Goal: Information Seeking & Learning: Understand process/instructions

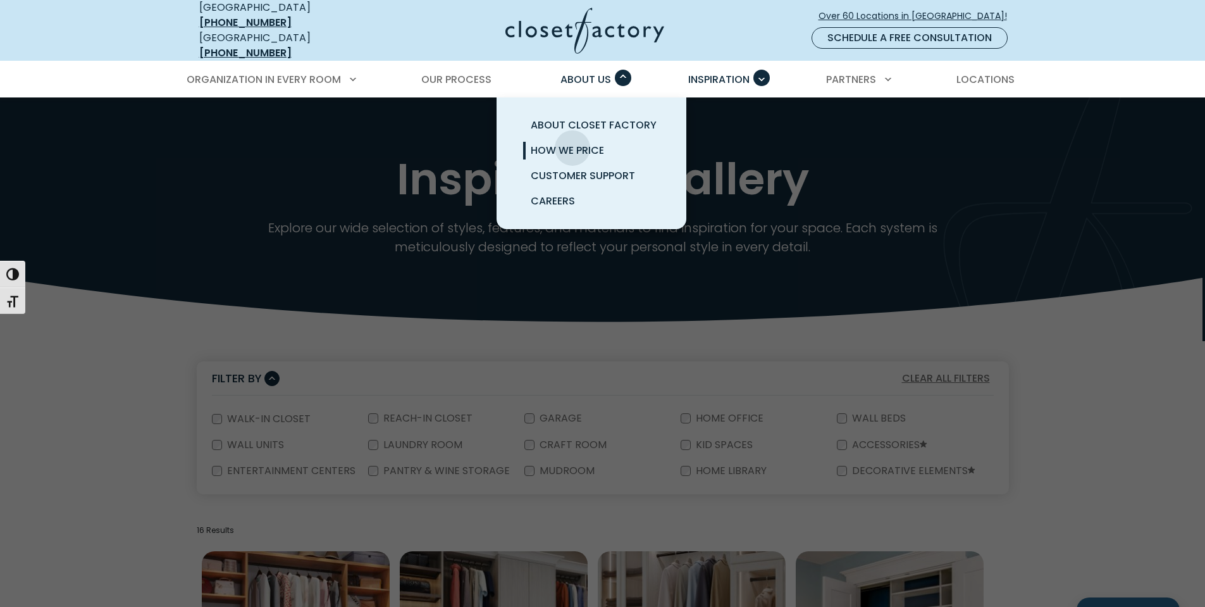
click at [573, 143] on span "How We Price" at bounding box center [567, 150] width 73 height 15
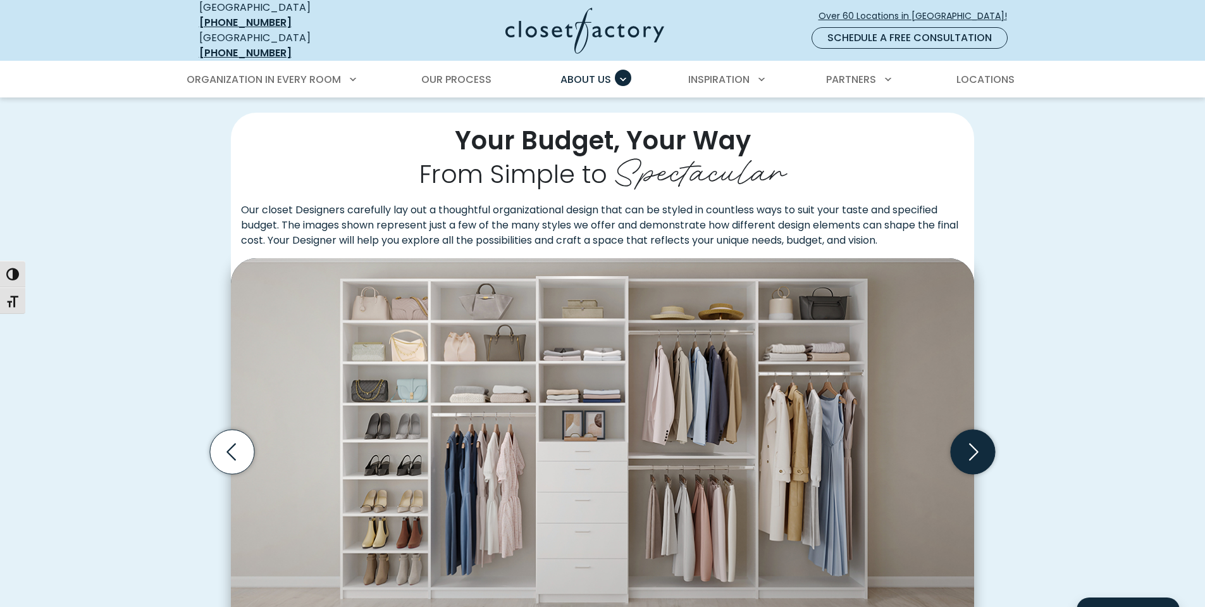
click at [972, 439] on icon "Next slide" at bounding box center [973, 452] width 44 height 44
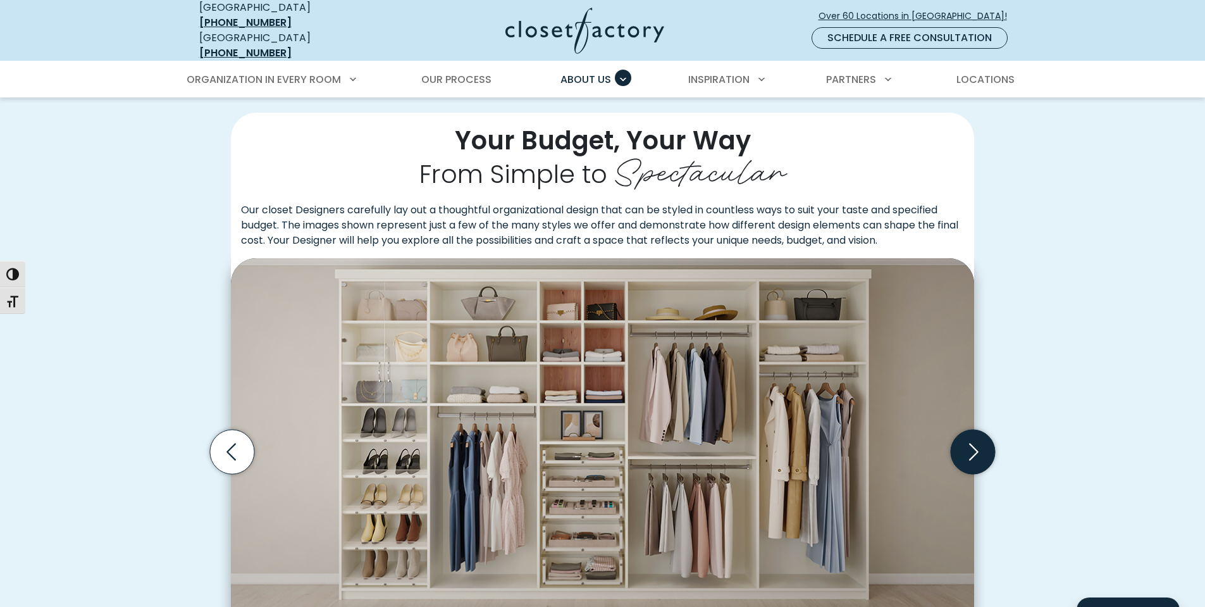
click at [980, 442] on icon "Next slide" at bounding box center [973, 452] width 44 height 44
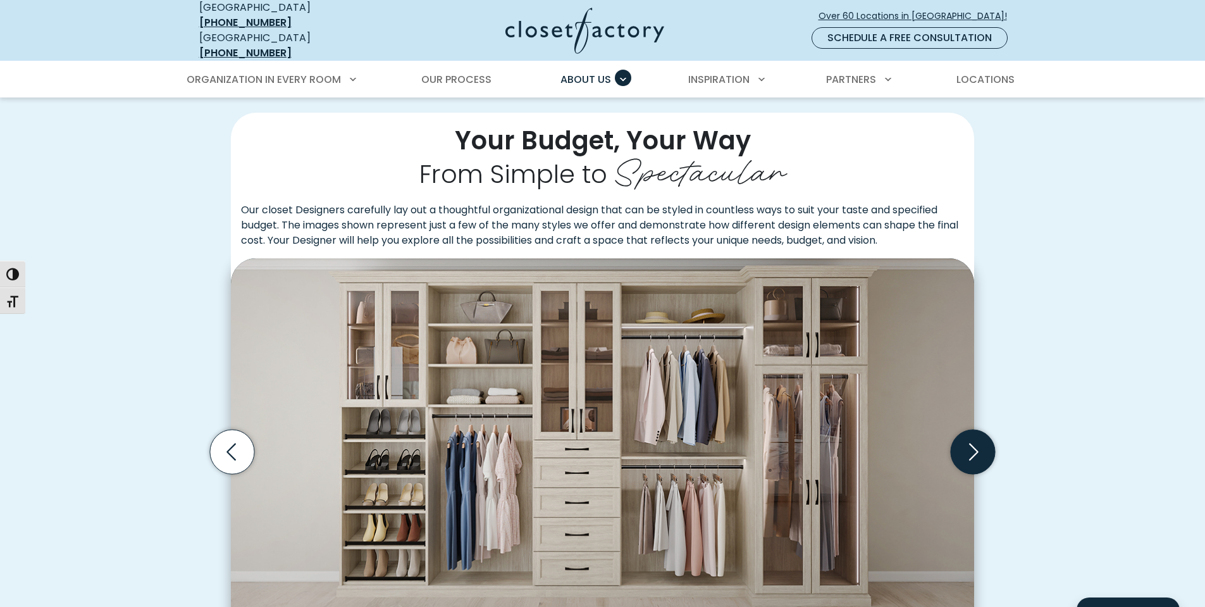
click at [980, 441] on icon "Next slide" at bounding box center [973, 452] width 44 height 44
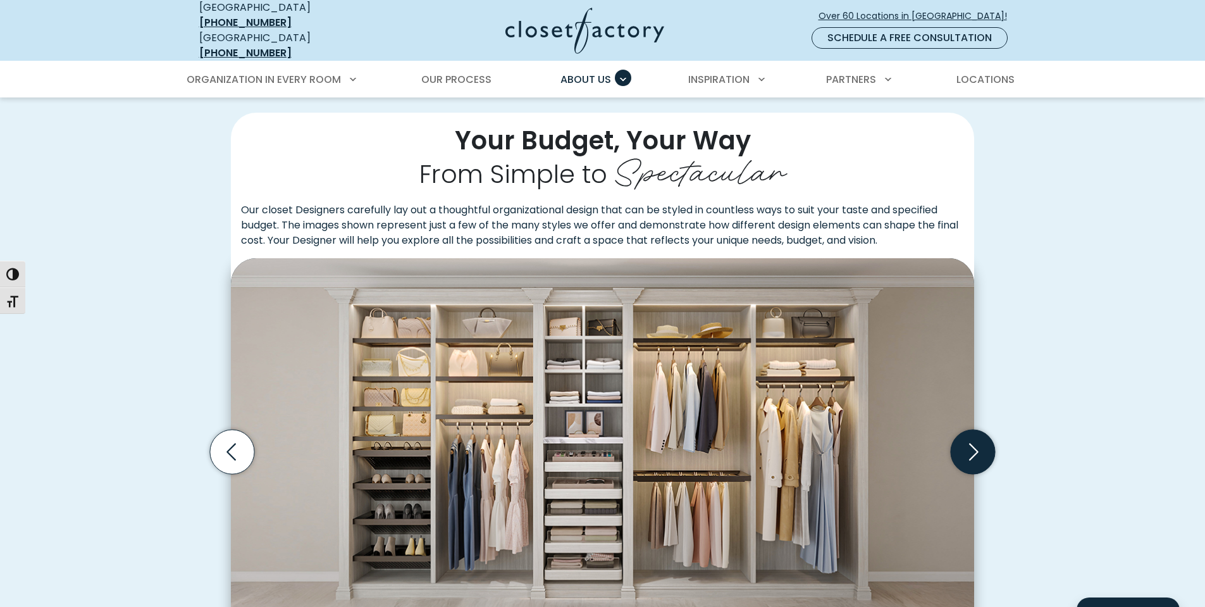
click at [980, 441] on icon "Next slide" at bounding box center [973, 452] width 44 height 44
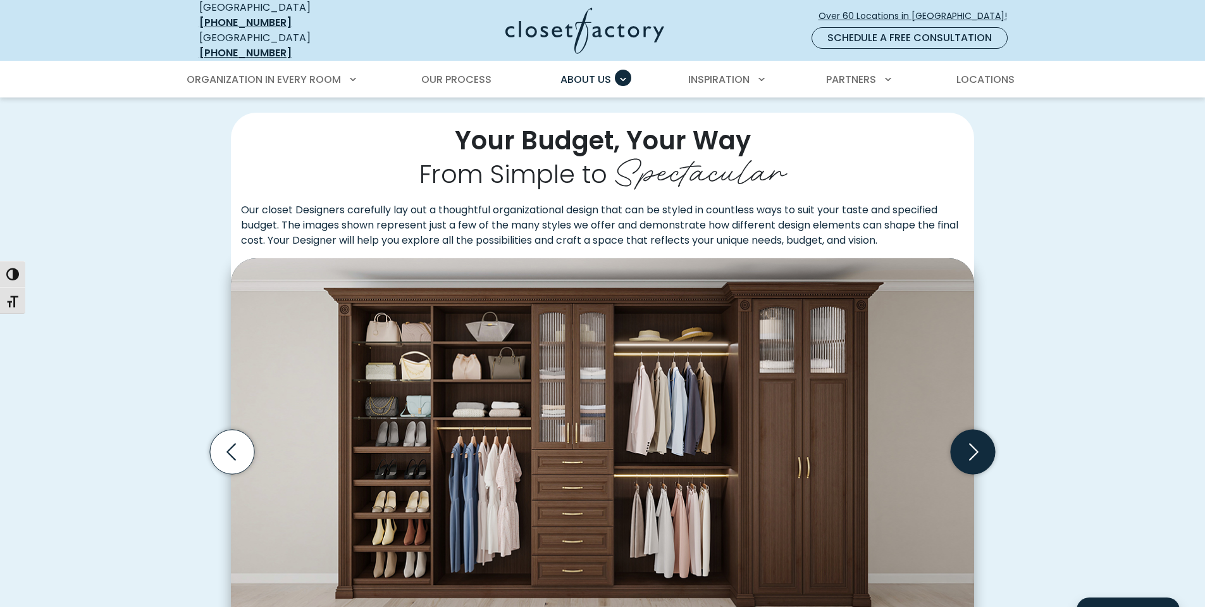
click at [980, 441] on icon "Next slide" at bounding box center [973, 452] width 44 height 44
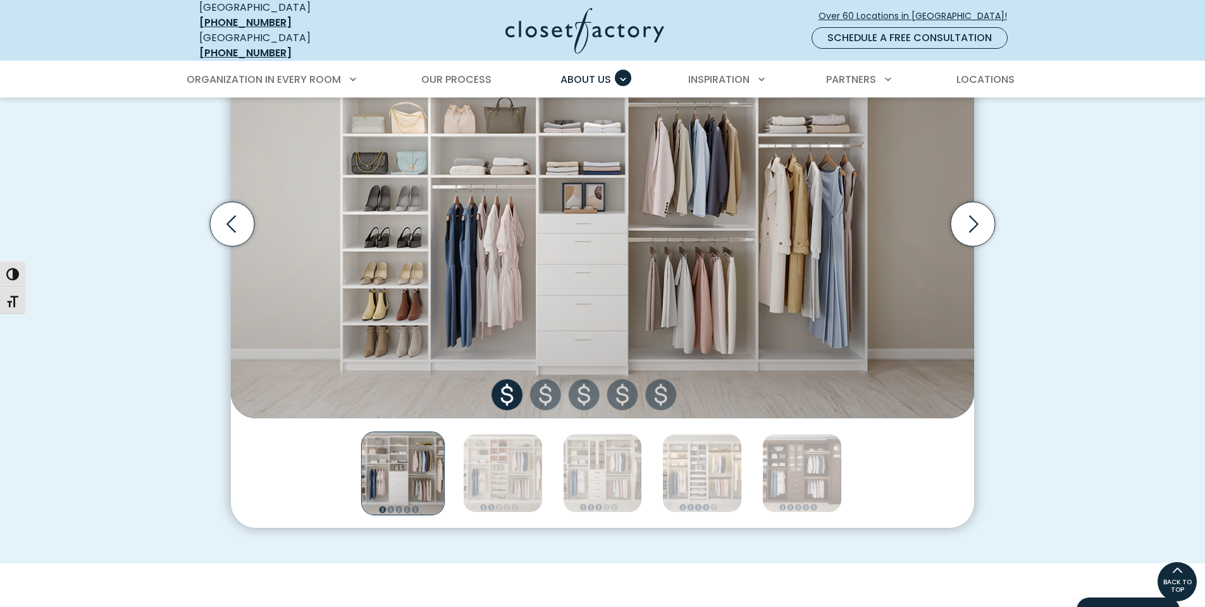
scroll to position [395, 0]
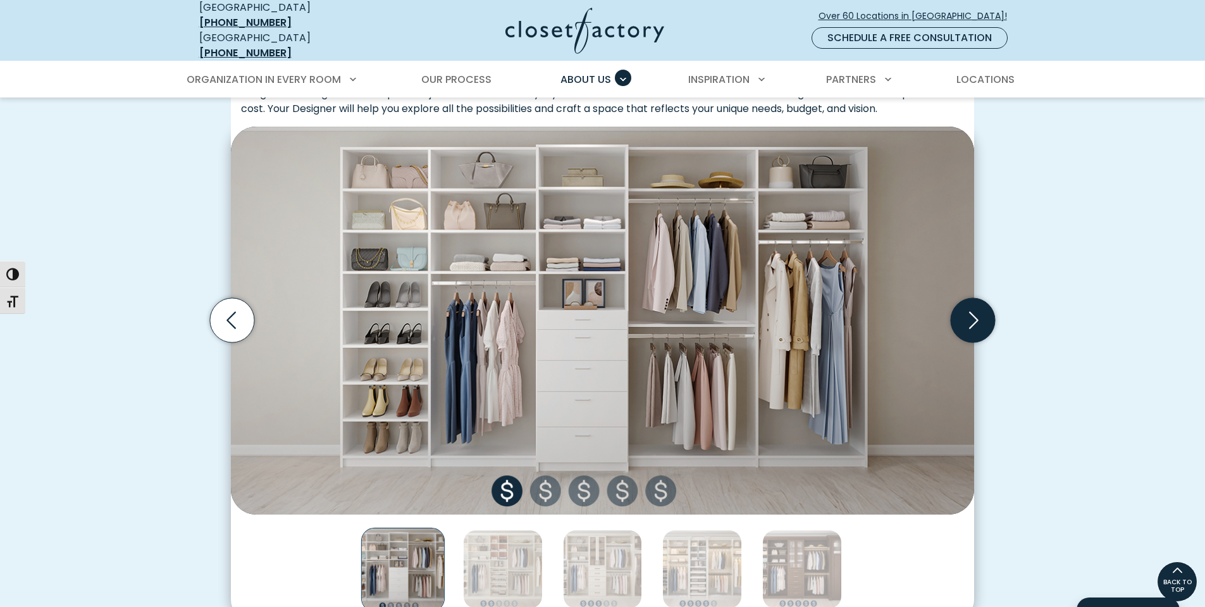
click at [962, 308] on icon "Next slide" at bounding box center [973, 320] width 44 height 44
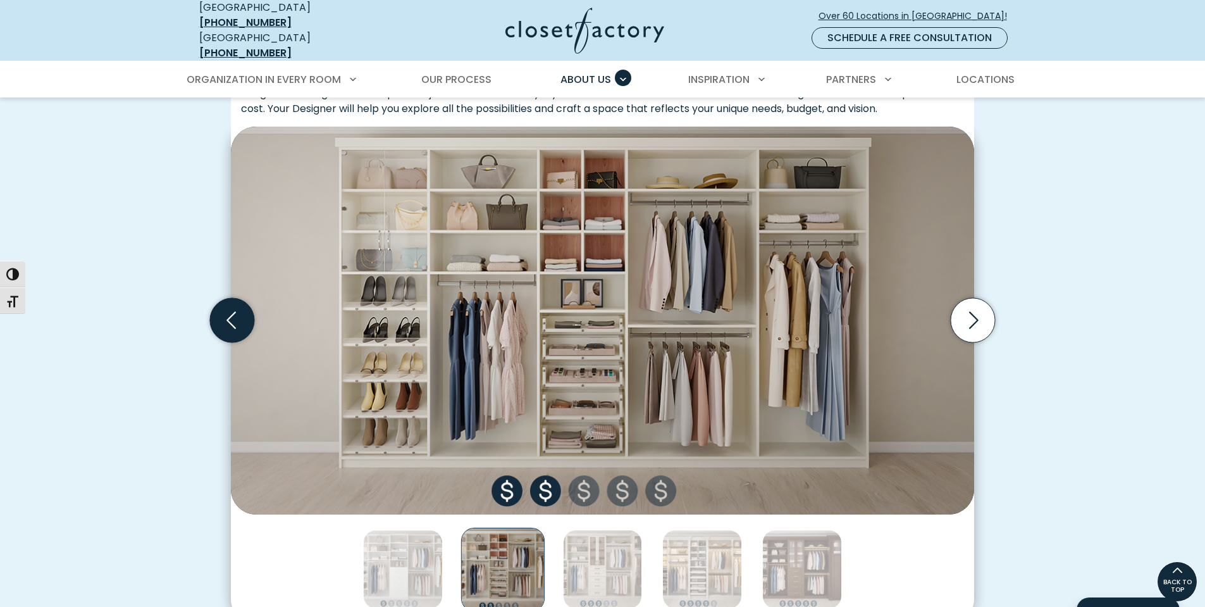
click at [247, 328] on icon "Previous slide" at bounding box center [232, 320] width 54 height 54
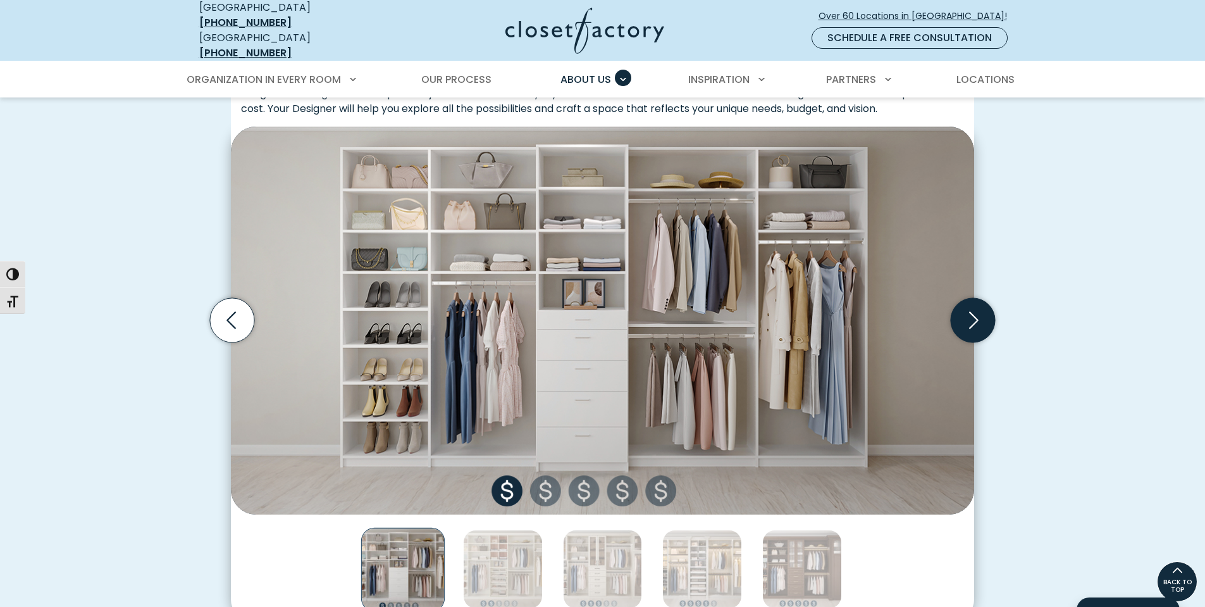
click at [975, 315] on icon "Next slide" at bounding box center [973, 320] width 44 height 44
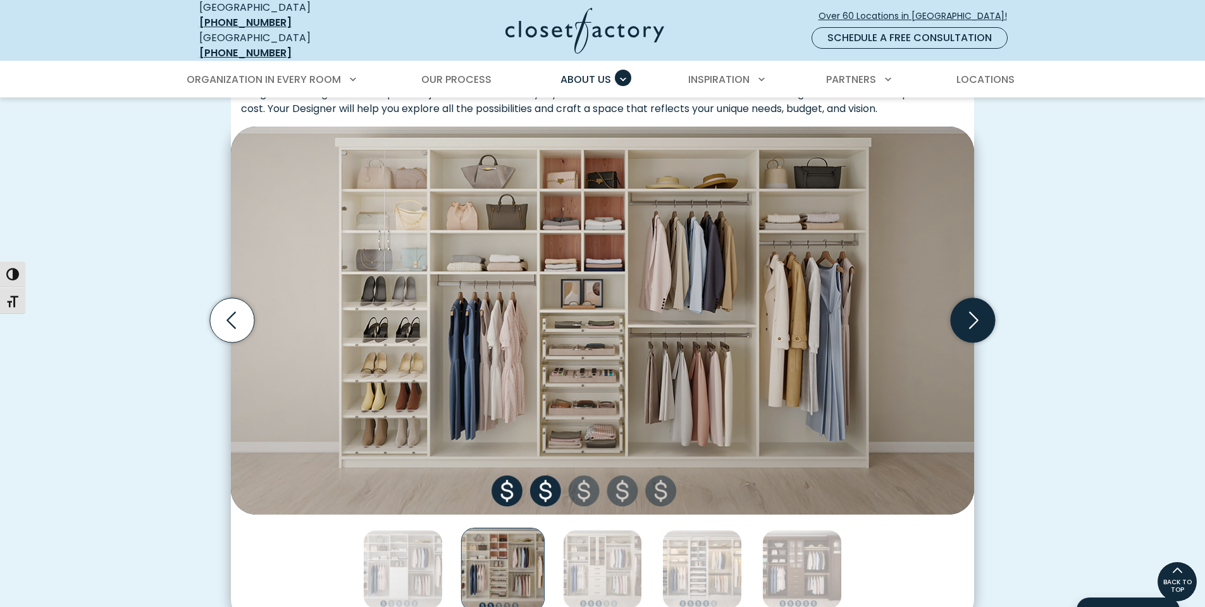
click at [968, 312] on icon "Next slide" at bounding box center [973, 320] width 44 height 44
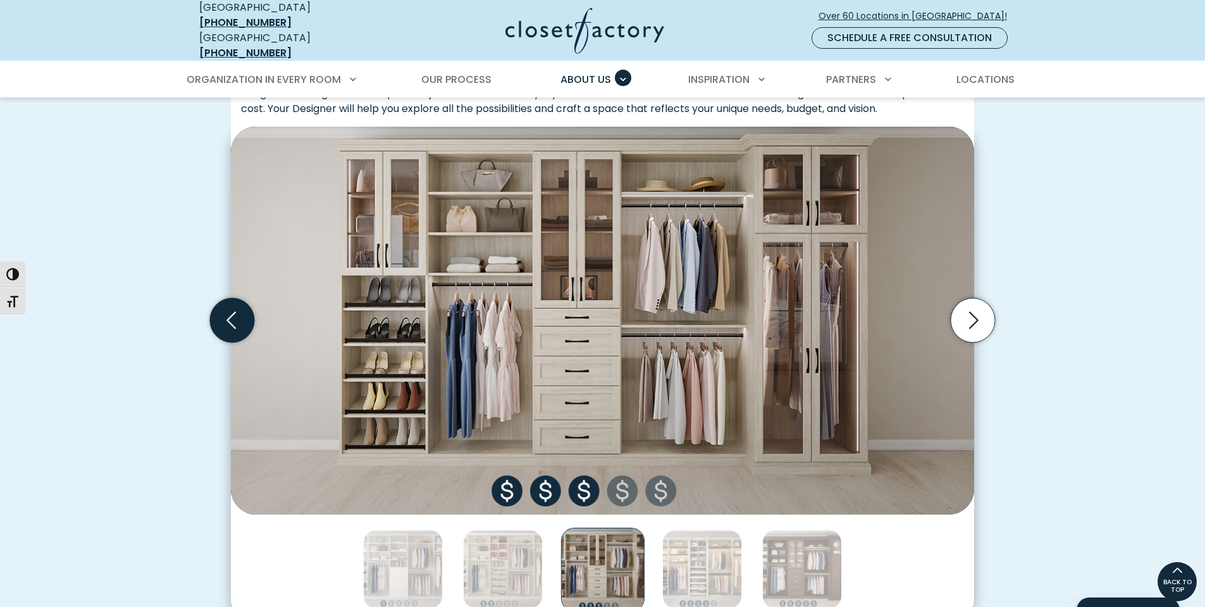
click at [228, 316] on icon "Previous slide" at bounding box center [232, 320] width 44 height 44
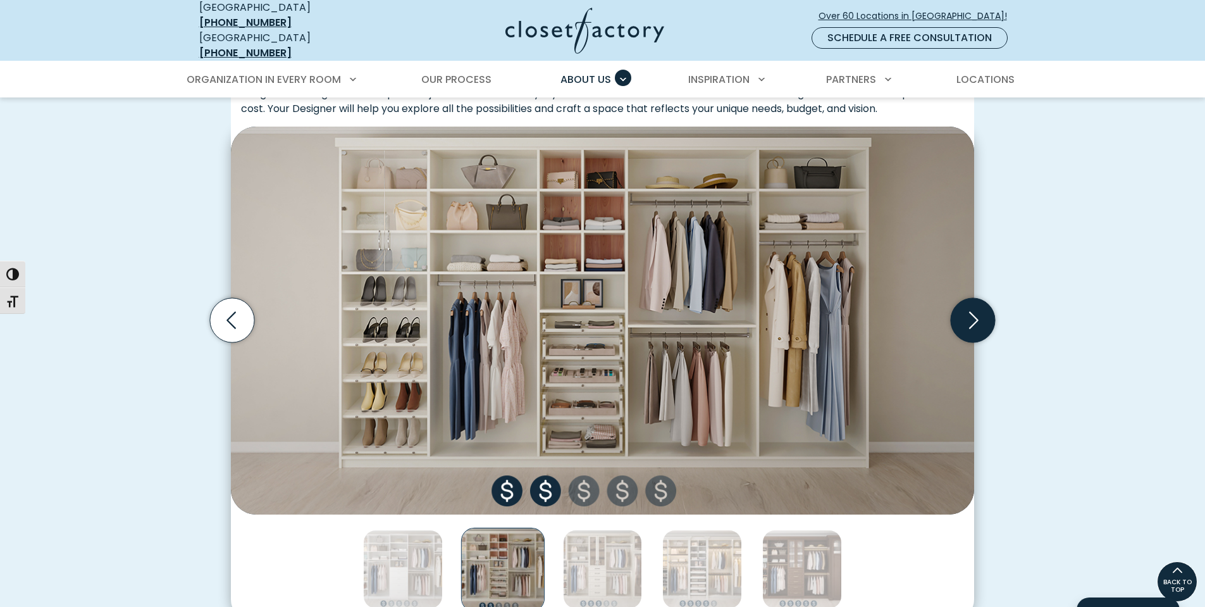
click at [968, 309] on icon "Next slide" at bounding box center [973, 320] width 44 height 44
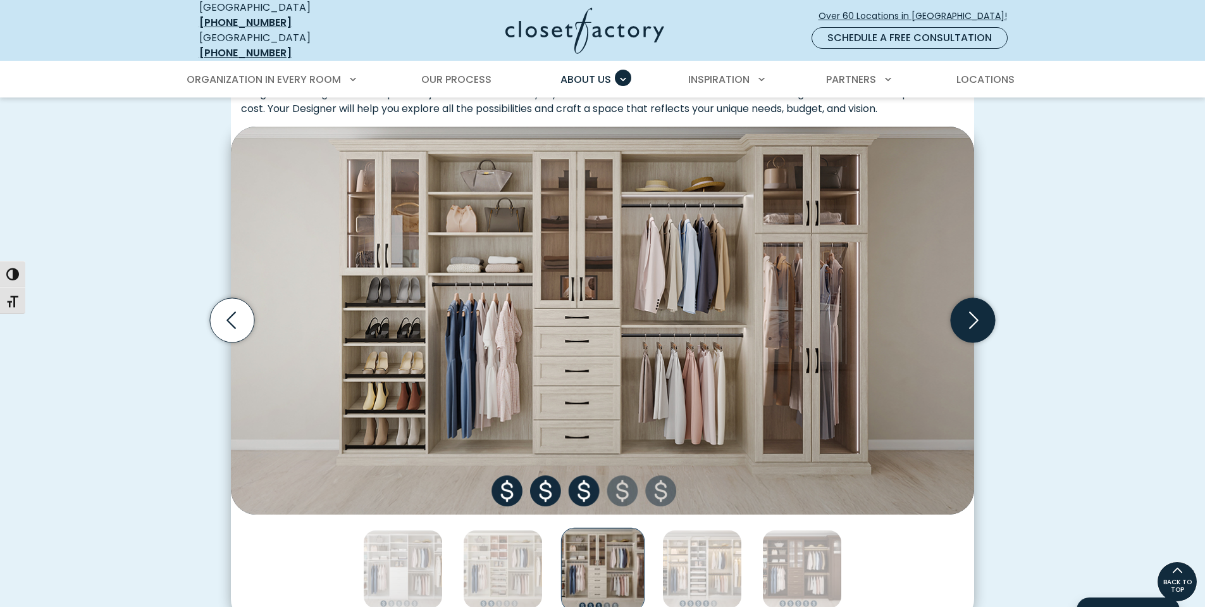
click at [968, 309] on icon "Next slide" at bounding box center [973, 320] width 44 height 44
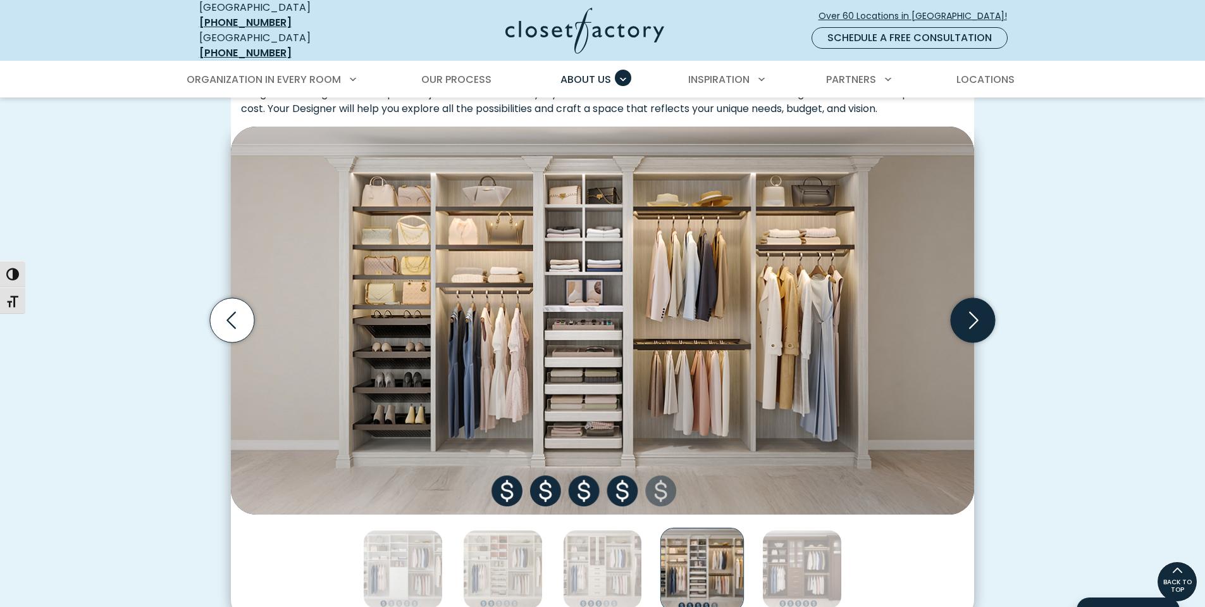
click at [968, 309] on icon "Next slide" at bounding box center [973, 320] width 44 height 44
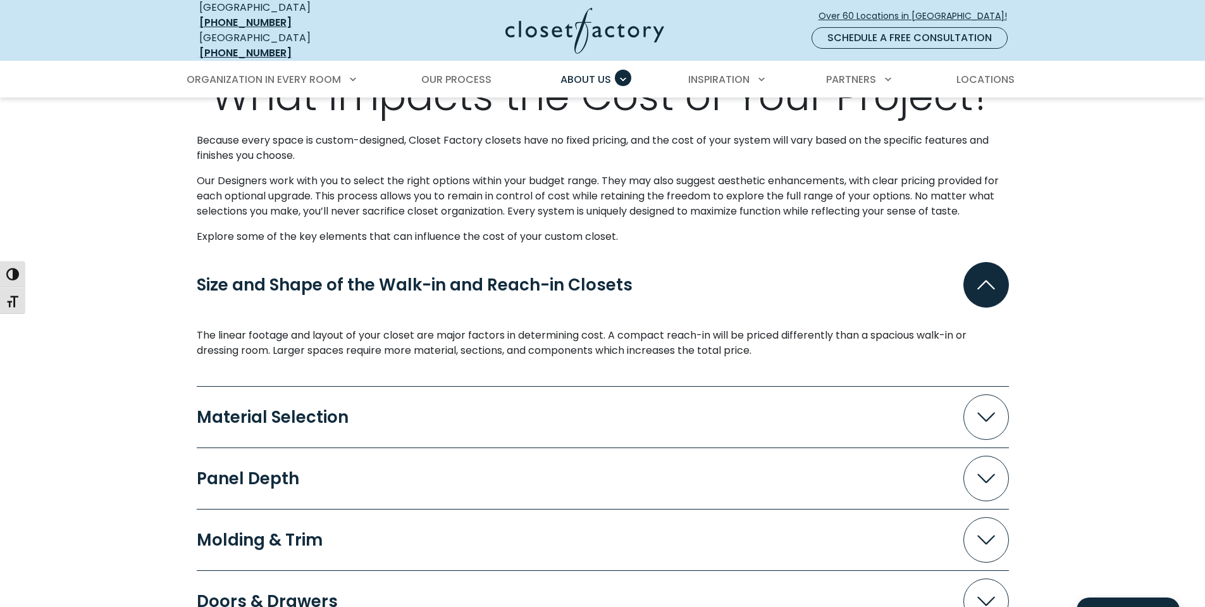
scroll to position [1055, 0]
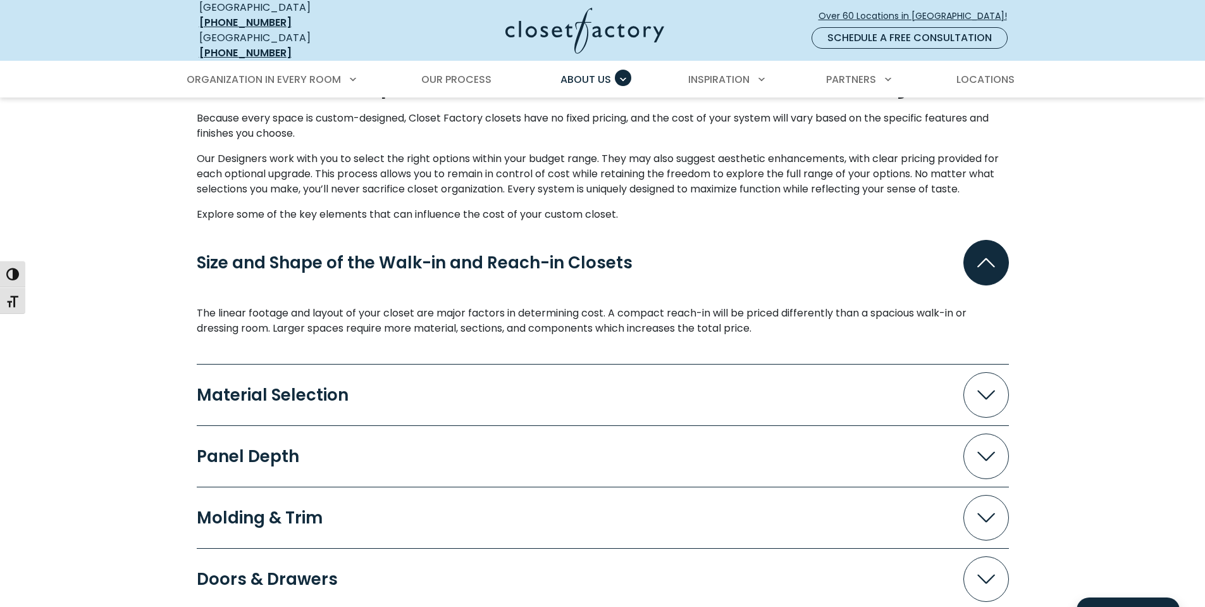
click at [986, 390] on icon "Accordion" at bounding box center [987, 394] width 18 height 9
click at [987, 258] on icon "Accordion" at bounding box center [987, 262] width 18 height 9
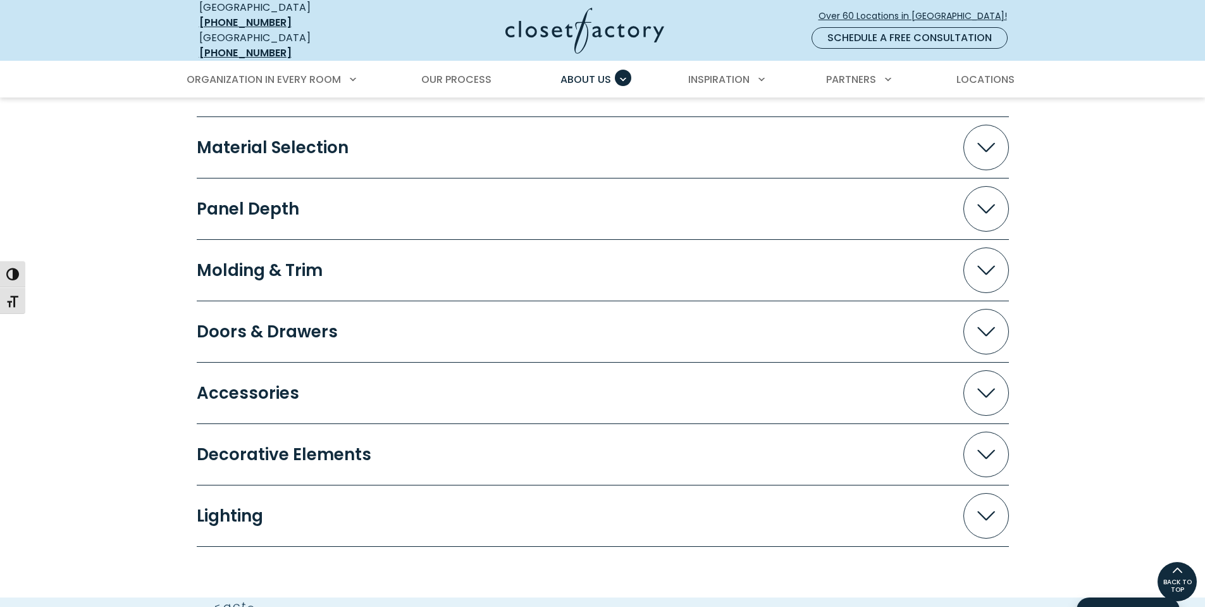
scroll to position [1186, 0]
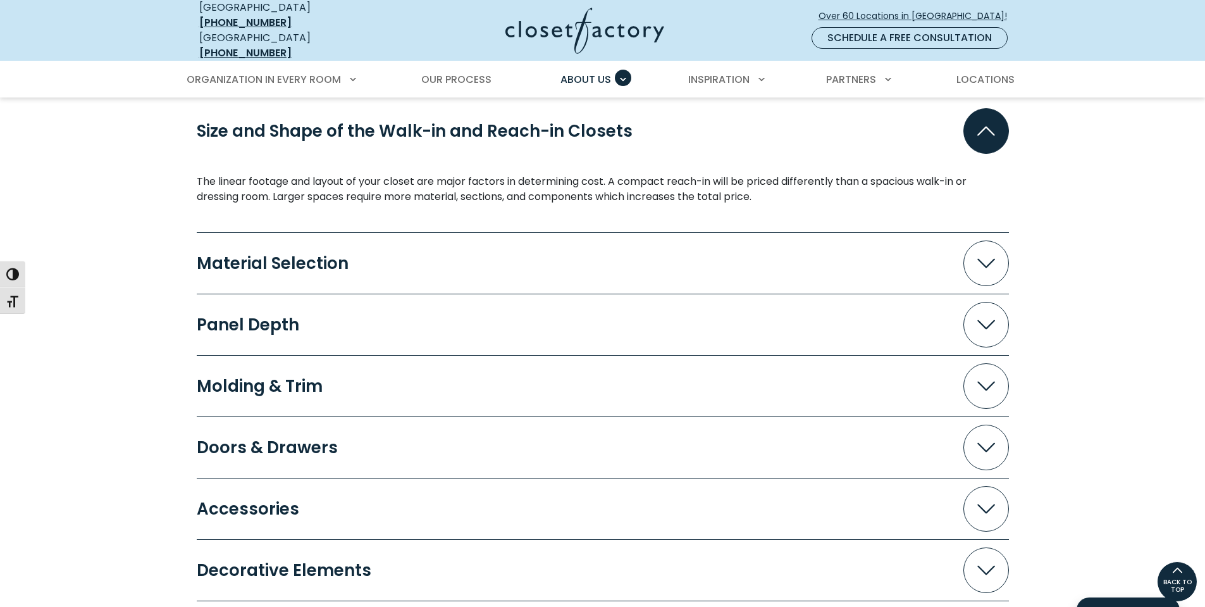
click at [982, 381] on icon "Accordion" at bounding box center [987, 385] width 18 height 9
click at [266, 255] on div "Material Selection" at bounding box center [278, 263] width 162 height 16
